Goal: Entertainment & Leisure: Browse casually

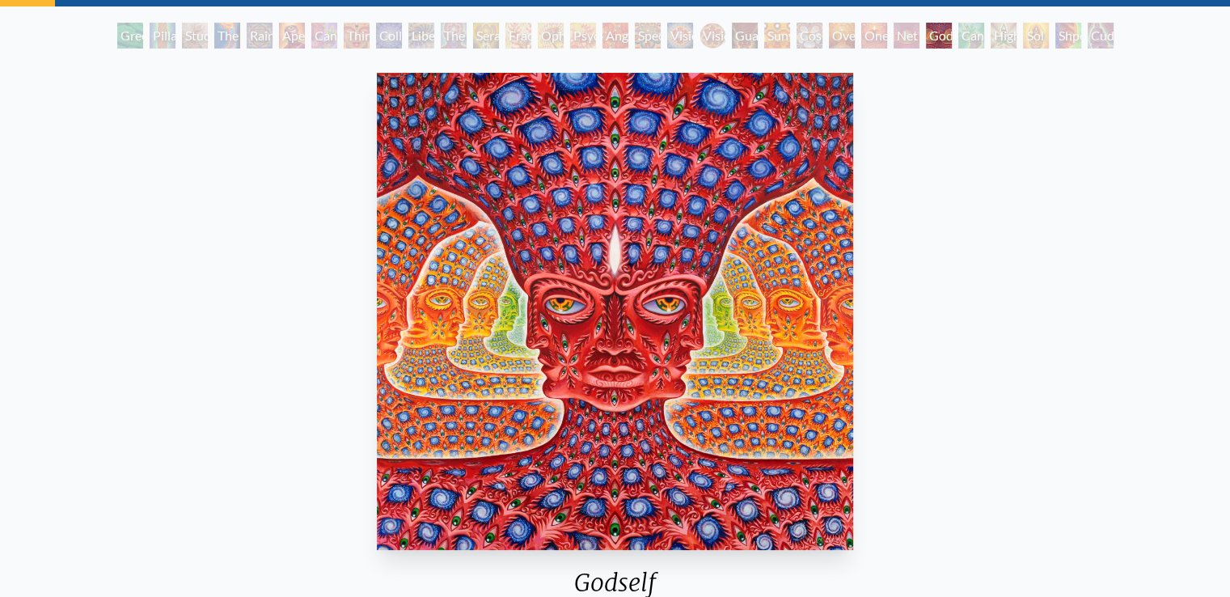
scroll to position [81, 0]
click at [136, 40] on div "Green Hand" at bounding box center [130, 36] width 26 height 26
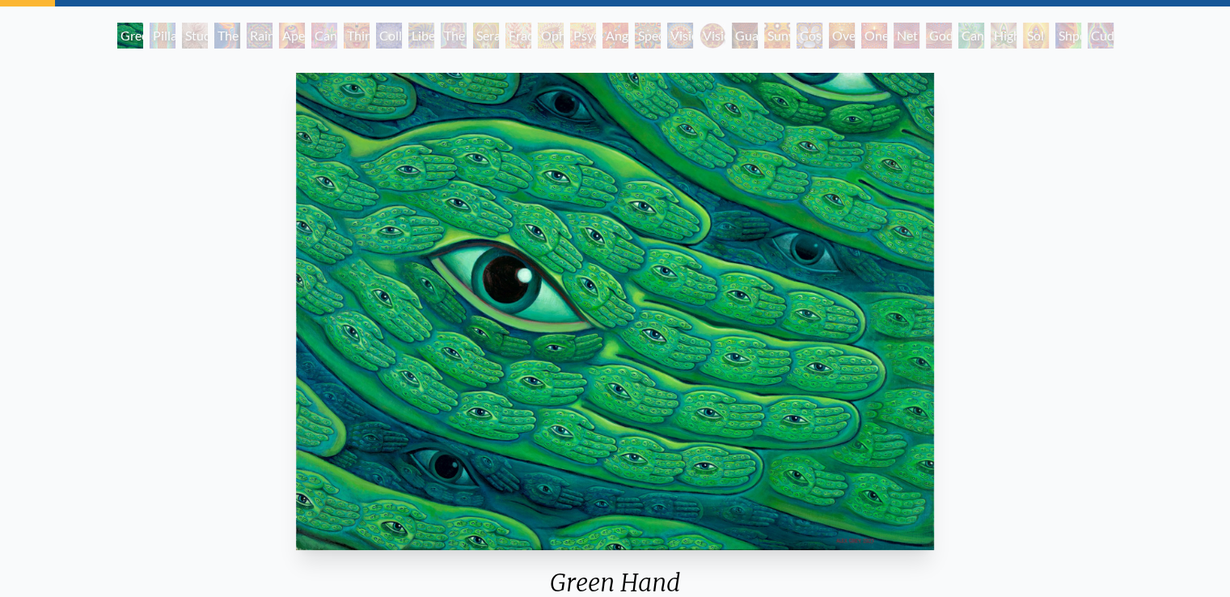
click at [175, 35] on div "Pillar of Awareness" at bounding box center [163, 36] width 26 height 26
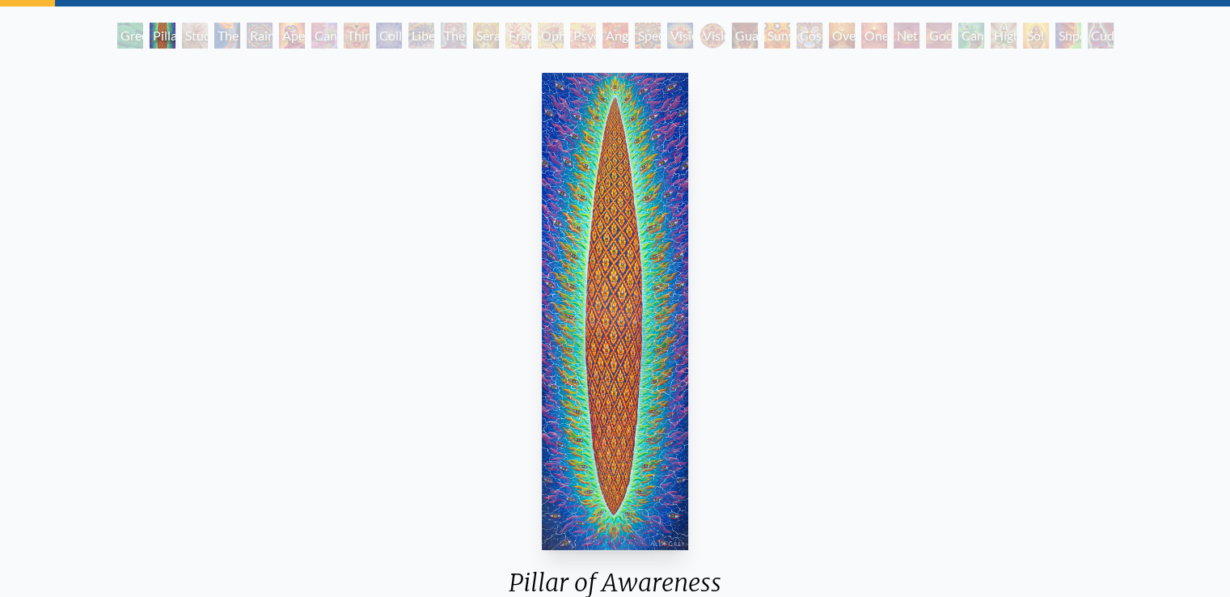
click at [235, 36] on div "The Torch" at bounding box center [227, 36] width 26 height 26
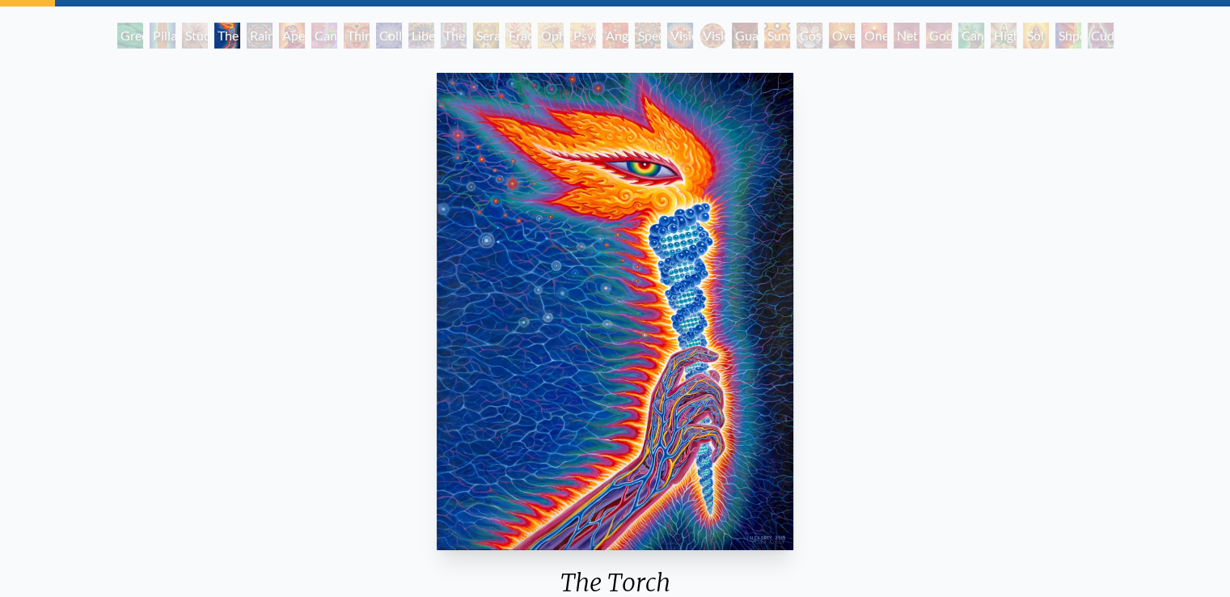
click at [273, 33] on div "Rainbow Eye Ripple" at bounding box center [260, 36] width 26 height 26
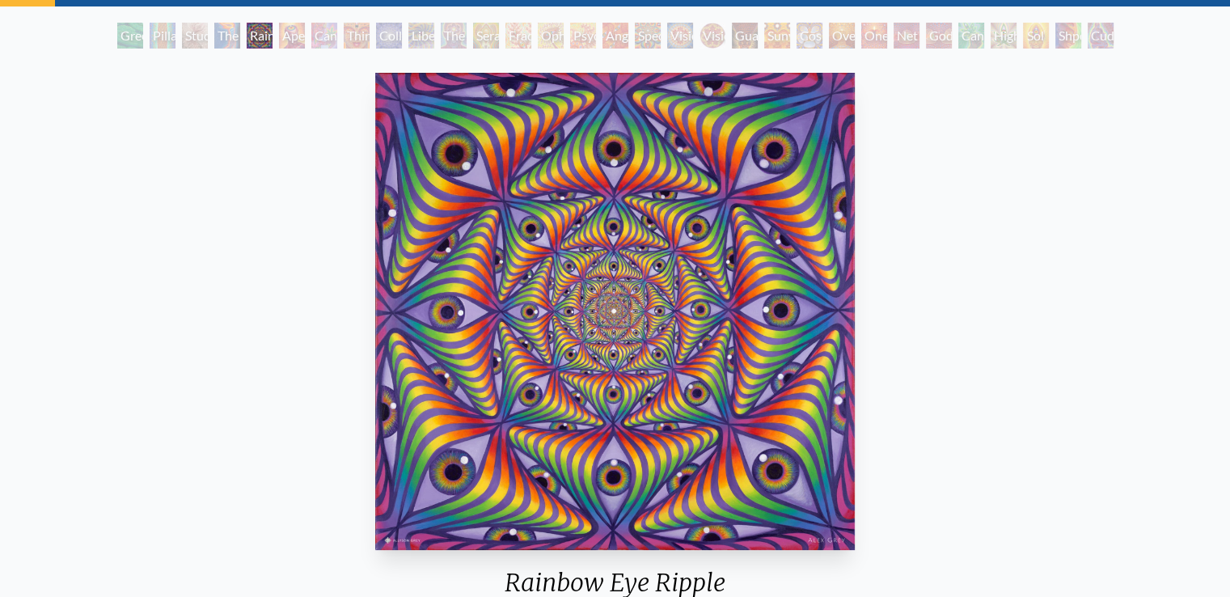
click at [333, 32] on div "Cannabis Sutra" at bounding box center [324, 36] width 26 height 26
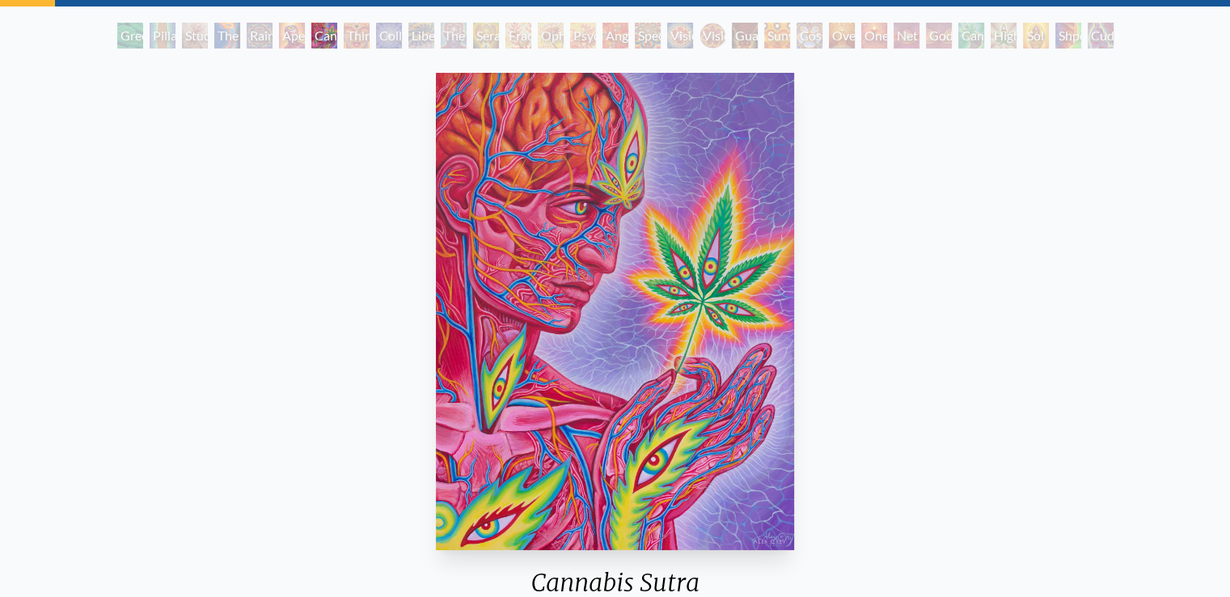
click at [384, 30] on div "Collective Vision" at bounding box center [389, 36] width 26 height 26
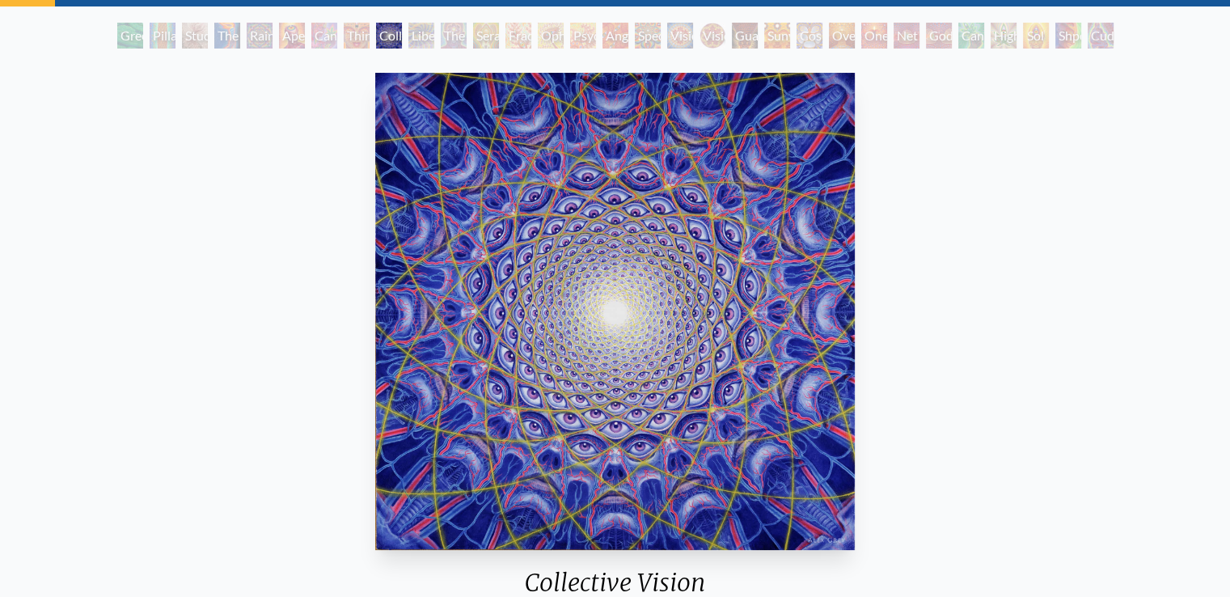
click at [201, 111] on div "Collective Vision 1995, oil on linen, 38 x 38 in. Visit the CoSM Shop Collectiv…" at bounding box center [615, 587] width 1204 height 1042
